Goal: Information Seeking & Learning: Learn about a topic

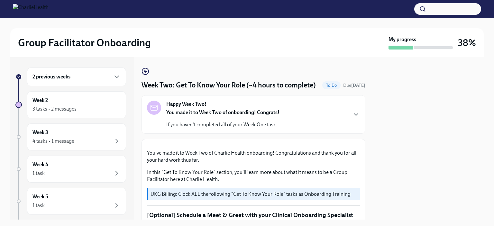
scroll to position [568, 0]
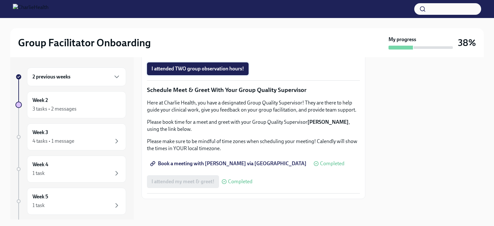
click at [197, 75] on button "I attended TWO group observation hours!" at bounding box center [198, 68] width 102 height 13
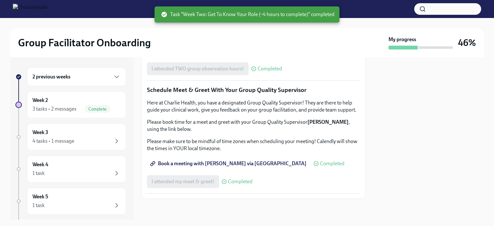
scroll to position [632, 0]
click at [90, 133] on div "Week 3 4 tasks • 1 message" at bounding box center [77, 137] width 88 height 16
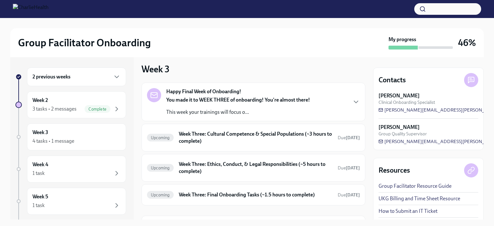
scroll to position [7, 0]
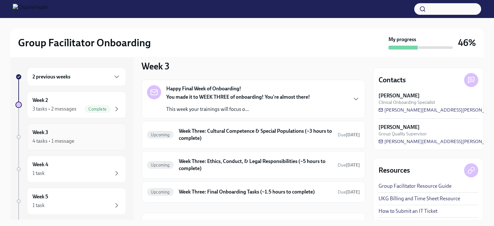
click at [65, 138] on div "4 tasks • 1 message" at bounding box center [54, 141] width 42 height 7
click at [289, 138] on h6 "Week Three: Cultural Competence & Special Populations (~3 hours to complete)" at bounding box center [256, 135] width 154 height 14
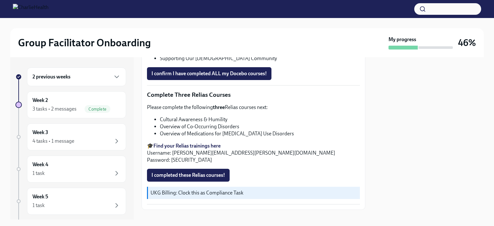
scroll to position [478, 0]
click at [102, 138] on div "4 tasks • 1 message" at bounding box center [77, 141] width 88 height 8
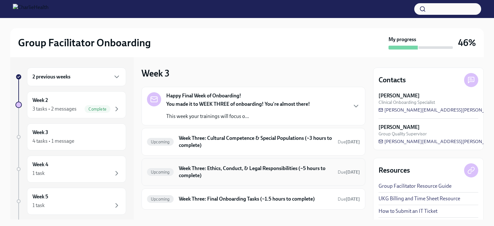
click at [249, 175] on h6 "Week Three: Ethics, Conduct, & Legal Responsibilities (~5 hours to complete)" at bounding box center [256, 172] width 154 height 14
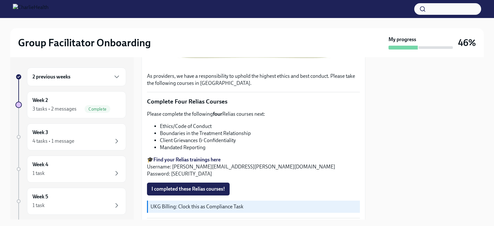
scroll to position [238, 0]
click at [86, 132] on div "Week 3 4 tasks • 1 message" at bounding box center [77, 137] width 88 height 16
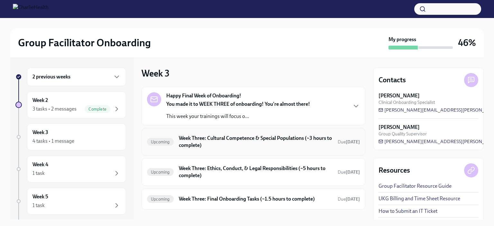
click at [319, 146] on h6 "Week Three: Cultural Competence & Special Populations (~3 hours to complete)" at bounding box center [256, 142] width 154 height 14
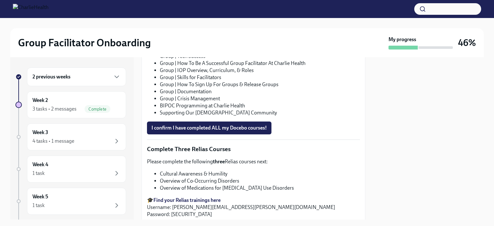
scroll to position [480, 0]
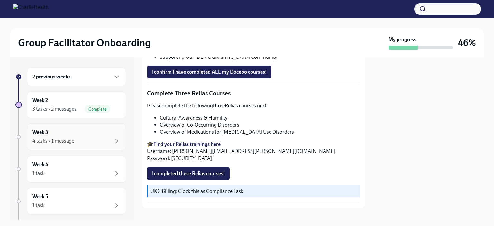
click at [77, 132] on div "Week 3 4 tasks • 1 message" at bounding box center [77, 137] width 88 height 16
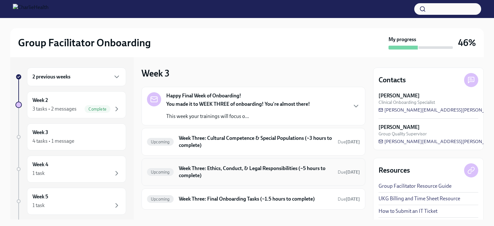
click at [261, 174] on h6 "Week Three: Ethics, Conduct, & Legal Responsibilities (~5 hours to complete)" at bounding box center [256, 172] width 154 height 14
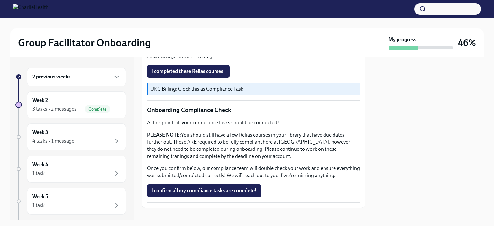
scroll to position [356, 0]
click at [77, 143] on div "4 tasks • 1 message" at bounding box center [77, 141] width 88 height 8
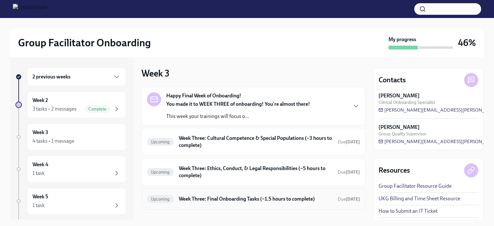
click at [246, 202] on h6 "Week Three: Final Onboarding Tasks (~1.5 hours to complete)" at bounding box center [256, 199] width 154 height 7
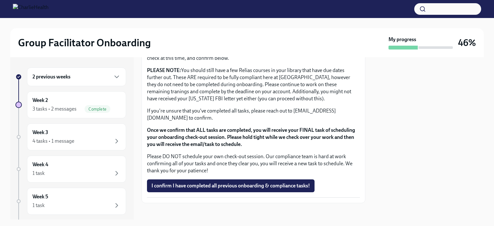
scroll to position [552, 0]
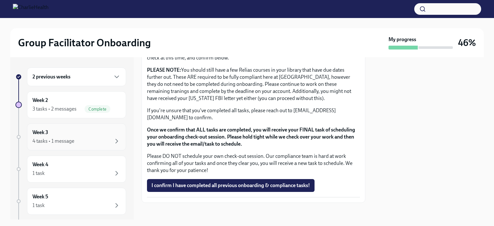
click at [89, 137] on div "4 tasks • 1 message" at bounding box center [77, 141] width 88 height 8
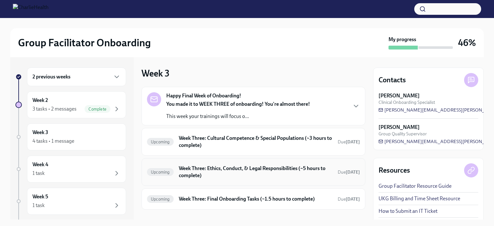
click at [276, 165] on h6 "Week Three: Ethics, Conduct, & Legal Responsibilities (~5 hours to complete)" at bounding box center [256, 172] width 154 height 14
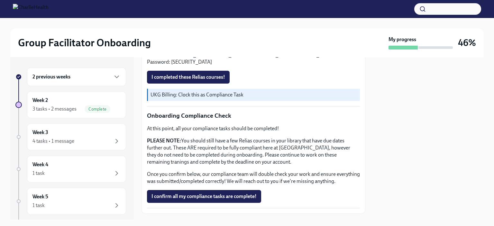
scroll to position [367, 0]
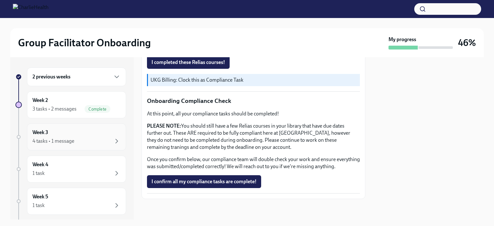
click at [89, 142] on div "4 tasks • 1 message" at bounding box center [77, 141] width 88 height 8
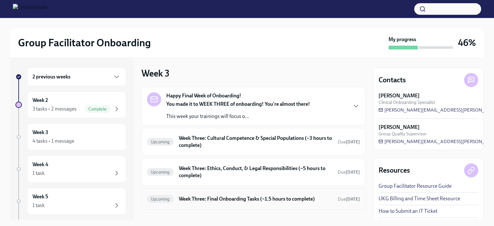
click at [233, 197] on h6 "Week Three: Final Onboarding Tasks (~1.5 hours to complete)" at bounding box center [256, 199] width 154 height 7
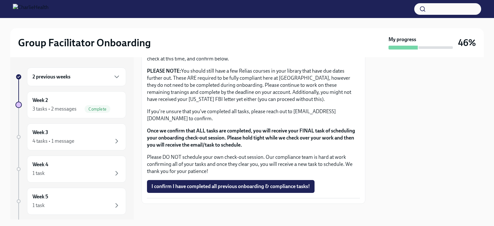
scroll to position [552, 0]
